Goal: Task Accomplishment & Management: Complete application form

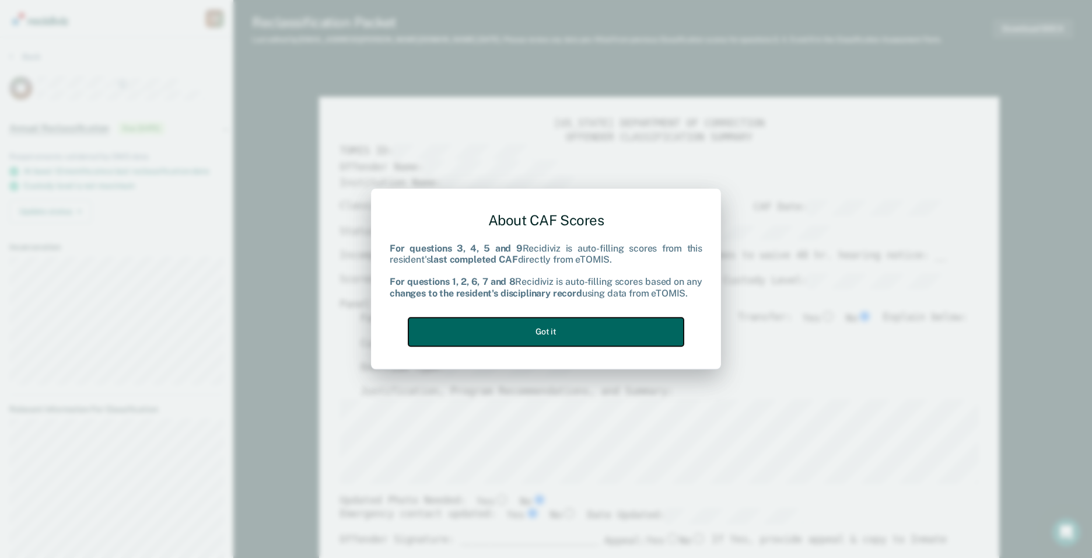
click at [529, 324] on button "Got it" at bounding box center [545, 331] width 275 height 29
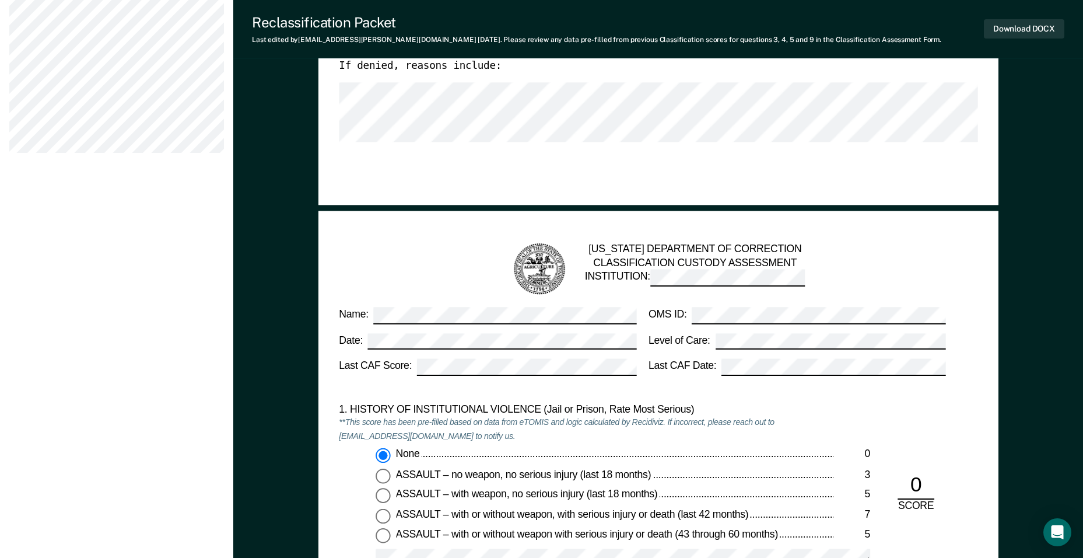
scroll to position [758, 0]
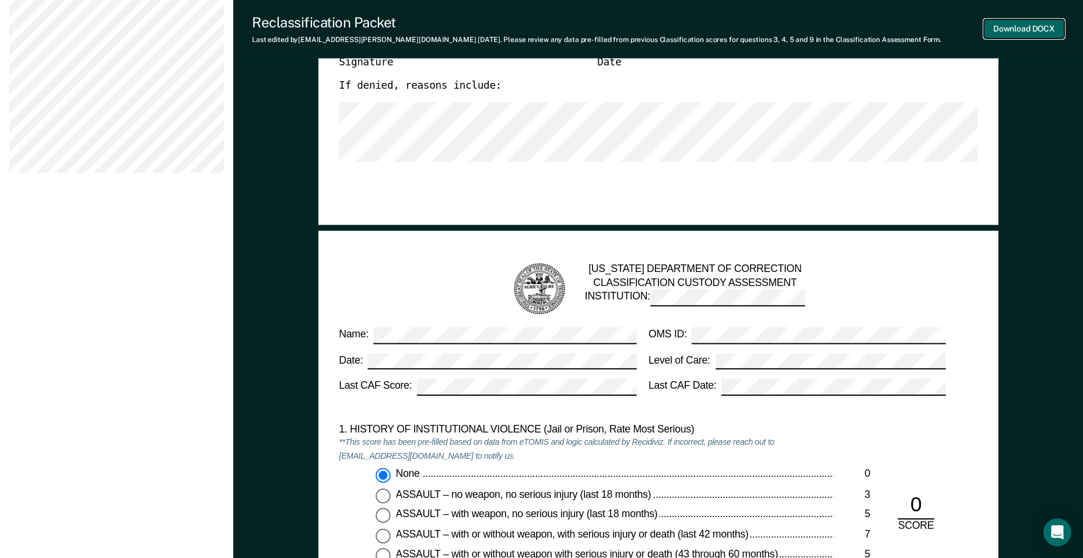
click at [1030, 28] on button "Download DOCX" at bounding box center [1024, 28] width 80 height 19
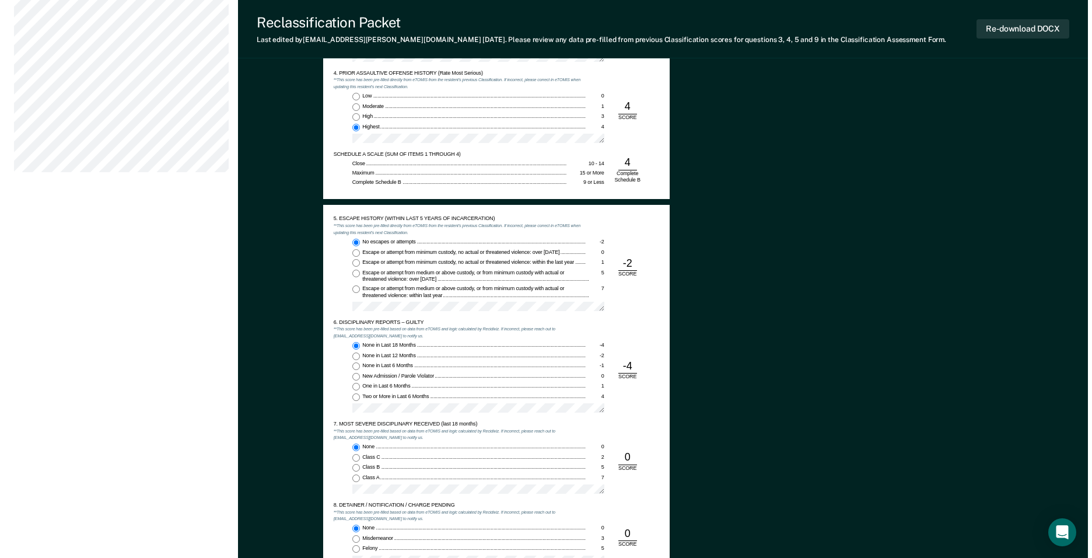
scroll to position [0, 0]
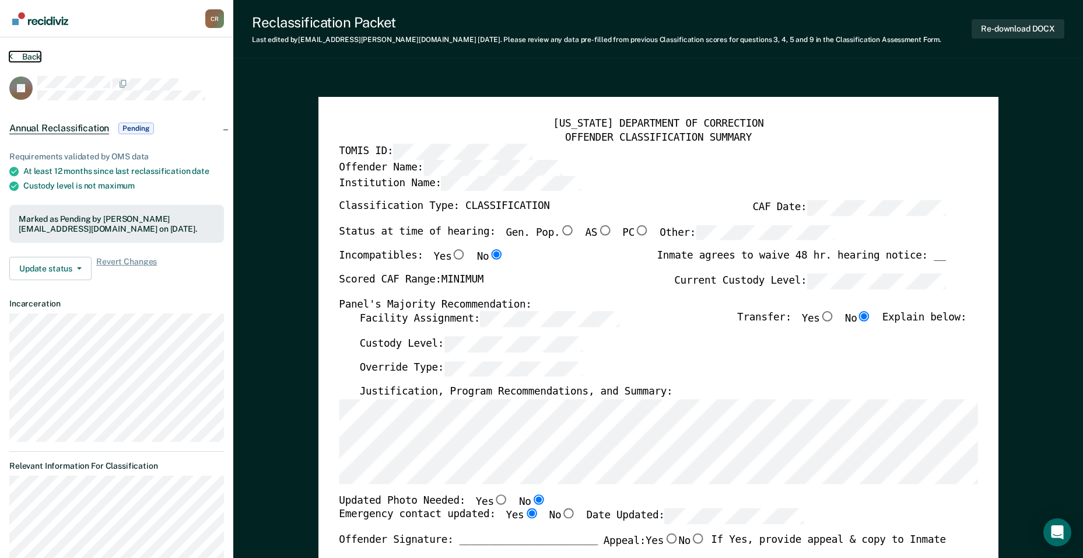
click at [22, 54] on button "Back" at bounding box center [24, 56] width 31 height 10
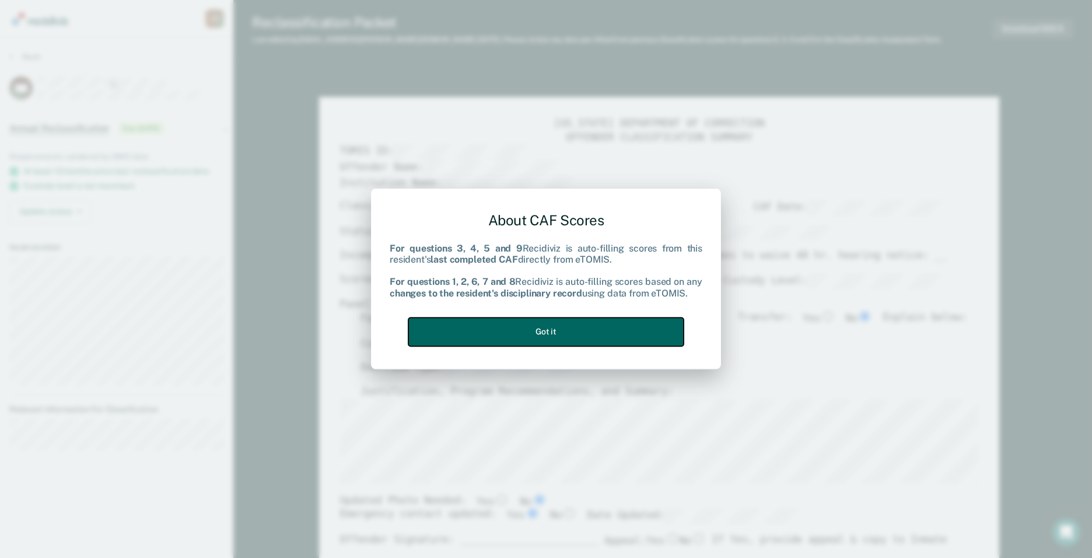
click at [563, 331] on button "Got it" at bounding box center [545, 331] width 275 height 29
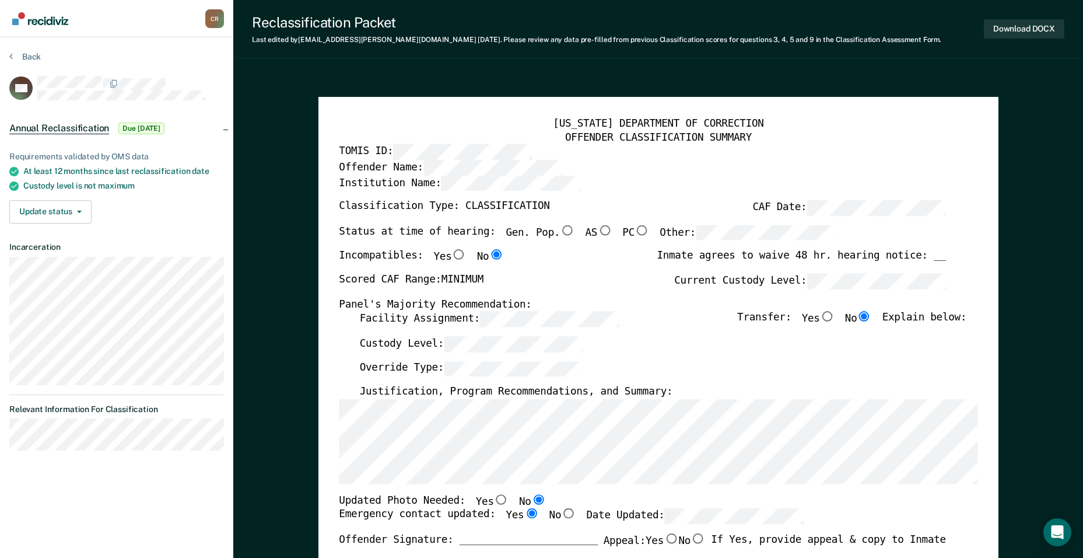
click at [1013, 16] on div "Download DOCX" at bounding box center [1024, 29] width 80 height 30
click at [1013, 22] on button "Download DOCX" at bounding box center [1024, 28] width 80 height 19
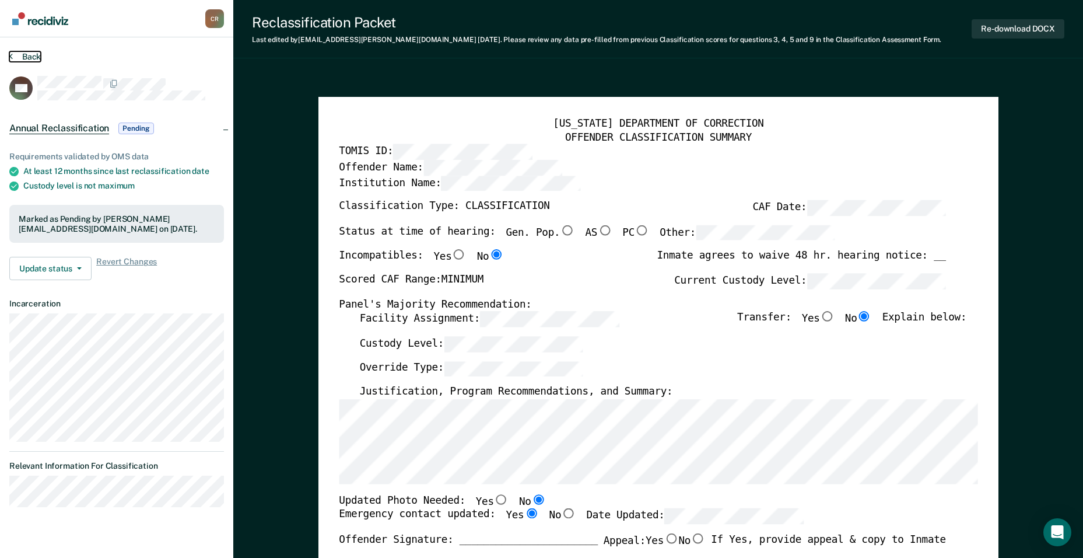
click at [38, 51] on button "Back" at bounding box center [24, 56] width 31 height 10
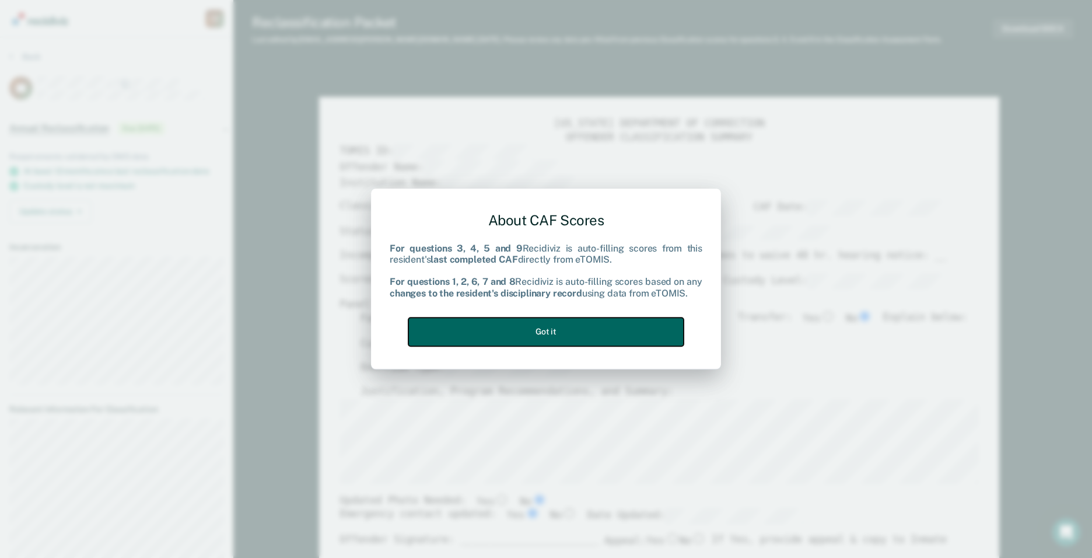
click at [524, 332] on button "Got it" at bounding box center [545, 331] width 275 height 29
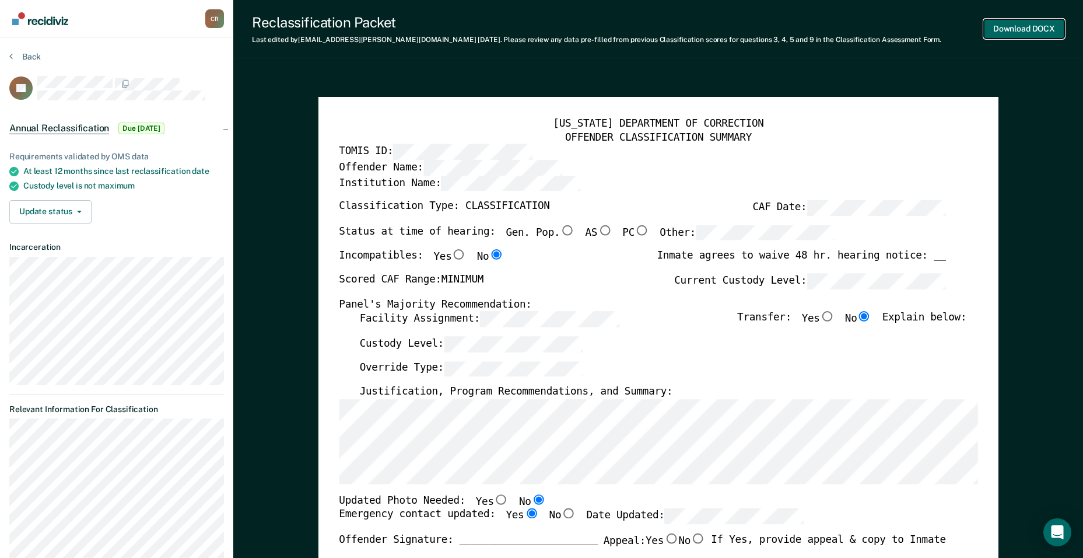
click at [1003, 22] on button "Download DOCX" at bounding box center [1024, 28] width 80 height 19
type textarea "x"
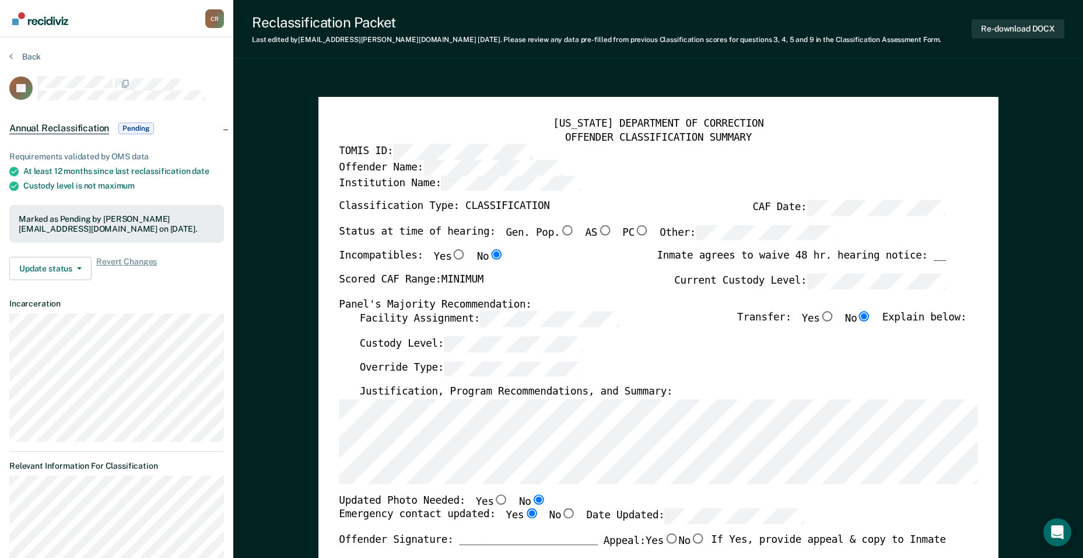
click at [617, 58] on div "Reclassification Packet Last edited by [PERSON_NAME][EMAIL_ADDRESS][DOMAIN_NAME…" at bounding box center [658, 29] width 850 height 58
click at [32, 58] on button "Back" at bounding box center [24, 56] width 31 height 10
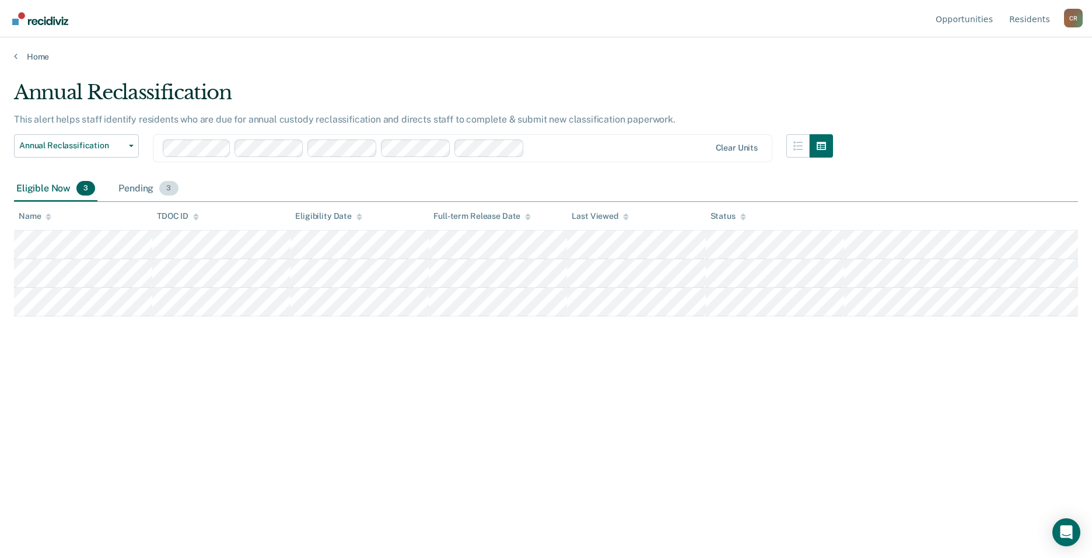
click at [125, 191] on div "Pending 3" at bounding box center [148, 189] width 64 height 26
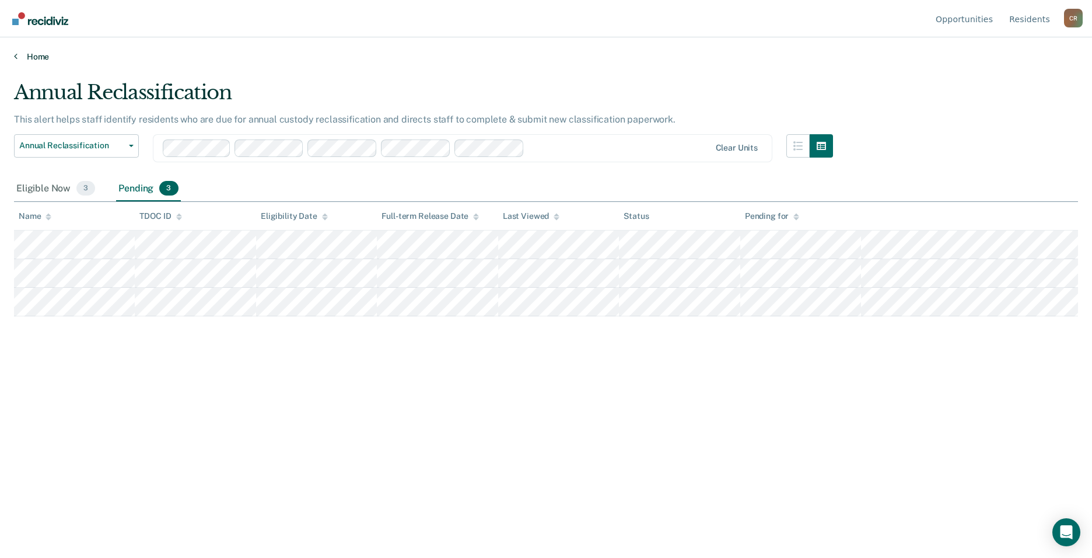
click at [41, 56] on link "Home" at bounding box center [546, 56] width 1064 height 10
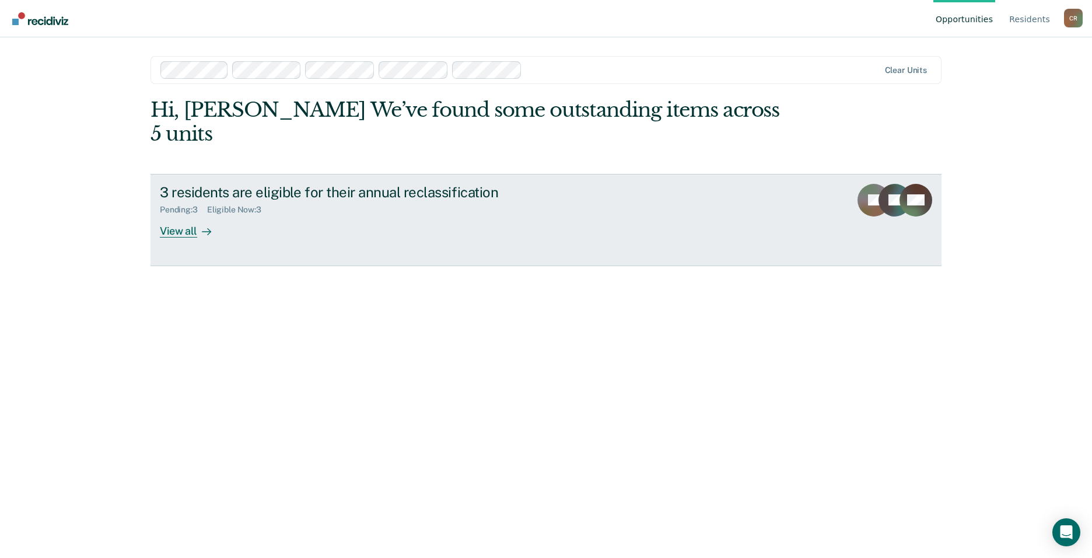
click at [211, 215] on div "View all" at bounding box center [192, 226] width 65 height 23
